Goal: Navigation & Orientation: Find specific page/section

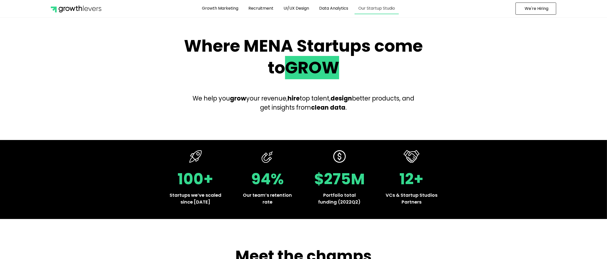
click at [375, 8] on link "Our Startup Studio" at bounding box center [377, 9] width 44 height 12
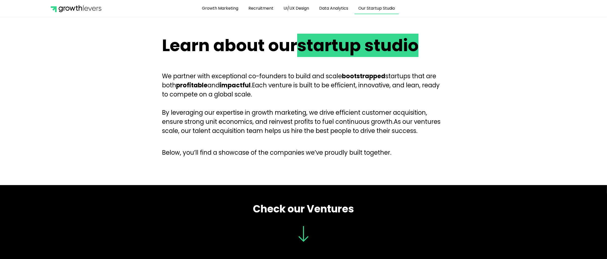
click at [98, 8] on img at bounding box center [76, 9] width 51 height 8
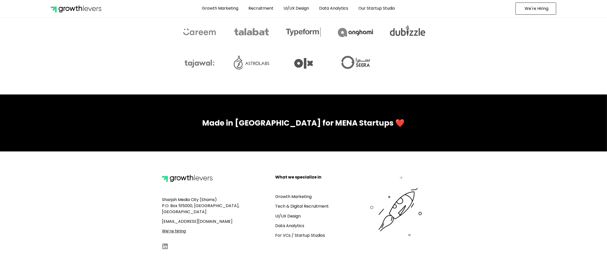
scroll to position [2205, 0]
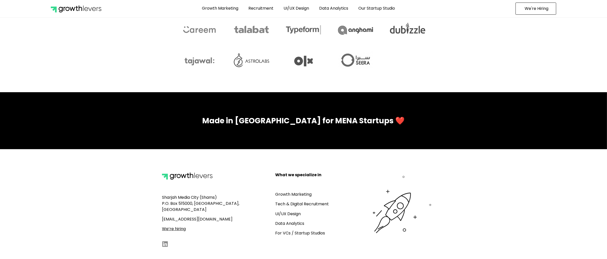
click at [172, 225] on u "We’re hiring" at bounding box center [174, 228] width 24 height 6
